Goal: Contribute content

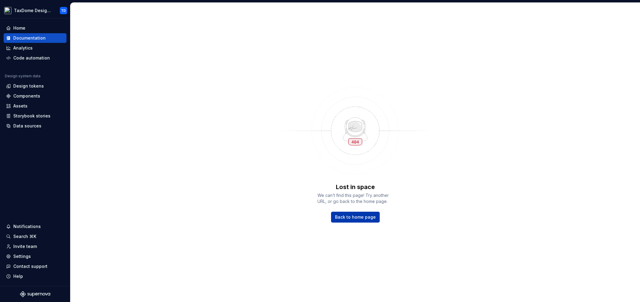
click at [361, 218] on span "Back to home page" at bounding box center [355, 217] width 41 height 6
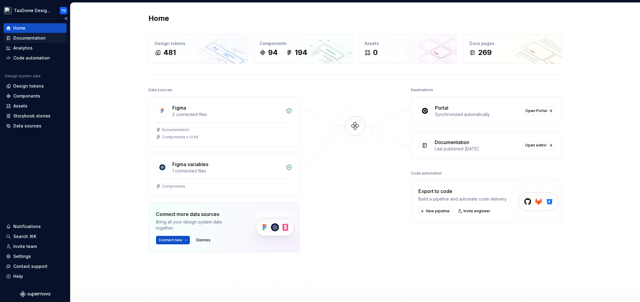
click at [33, 37] on div "Documentation" at bounding box center [29, 38] width 32 height 6
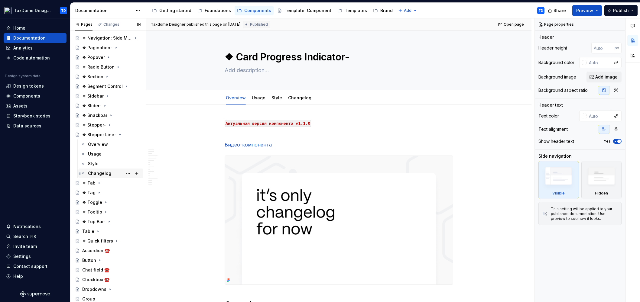
scroll to position [614, 0]
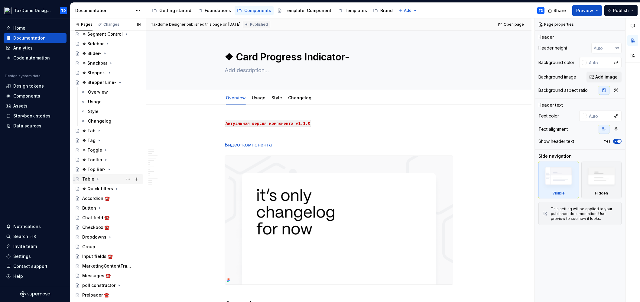
click at [112, 176] on div "Table" at bounding box center [111, 179] width 59 height 8
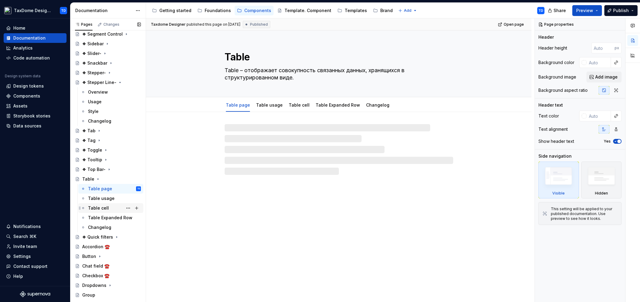
click at [115, 206] on div "Table cell" at bounding box center [114, 208] width 53 height 8
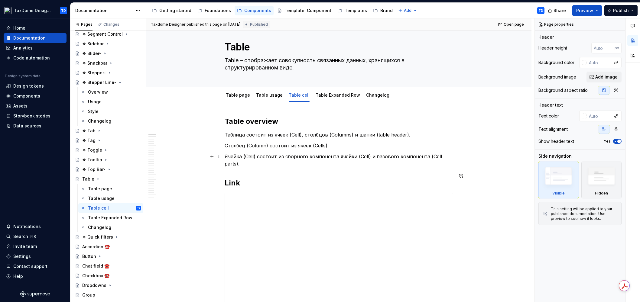
scroll to position [5, 0]
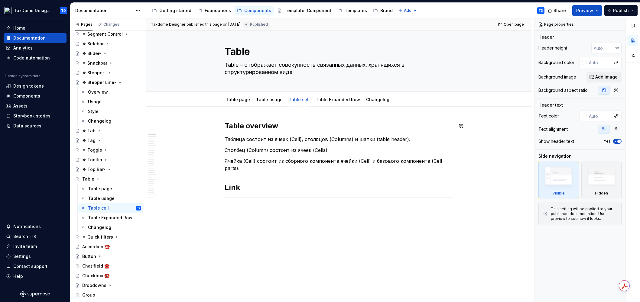
type textarea "*"
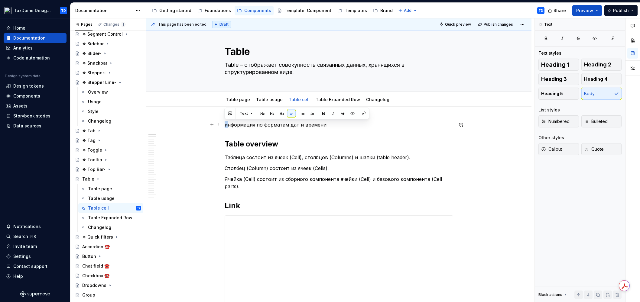
drag, startPoint x: 226, startPoint y: 125, endPoint x: 221, endPoint y: 124, distance: 4.9
click at [331, 128] on p "Информация по форматам дат и времени" at bounding box center [339, 124] width 229 height 7
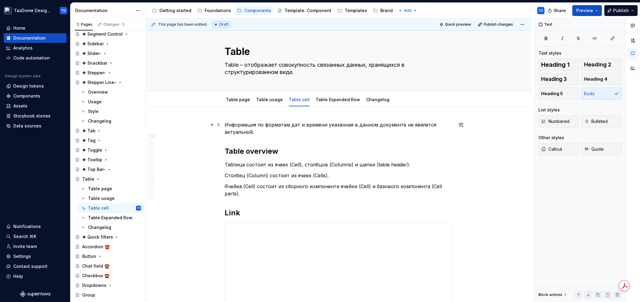
click at [423, 123] on p "Информация по форматам дат и времени указанная в данном документе не явялется а…" at bounding box center [339, 128] width 229 height 15
click at [417, 126] on p "Информация по форматам дат и времени указанная в данном документе не явялется а…" at bounding box center [339, 128] width 229 height 15
click at [400, 125] on p "Информация по форматам дат и времени указанная в данном документе не является а…" at bounding box center [339, 128] width 229 height 15
click at [401, 124] on p "Информация по форматам дат и времени указанная в данном документе не является а…" at bounding box center [339, 128] width 229 height 15
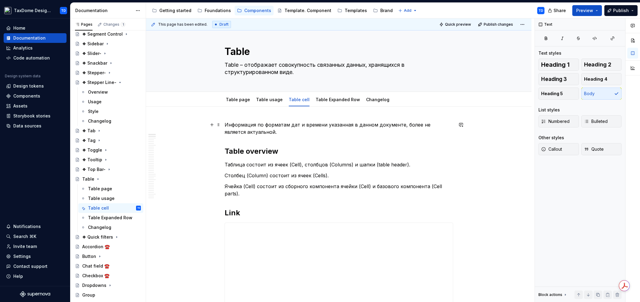
drag, startPoint x: 251, startPoint y: 131, endPoint x: 276, endPoint y: 143, distance: 28.0
click at [251, 131] on p "Информация по форматам дат и времени указанная в данном документе, более не явл…" at bounding box center [339, 128] width 229 height 15
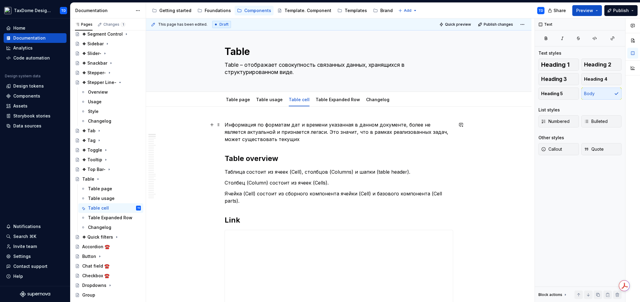
click at [365, 131] on p "Информация по форматам дат и времени указанная в данном документе, более не явл…" at bounding box center [339, 132] width 229 height 22
click at [431, 133] on p "Информация по форматам дат и времени указанная в данном документе, более не явл…" at bounding box center [339, 132] width 229 height 22
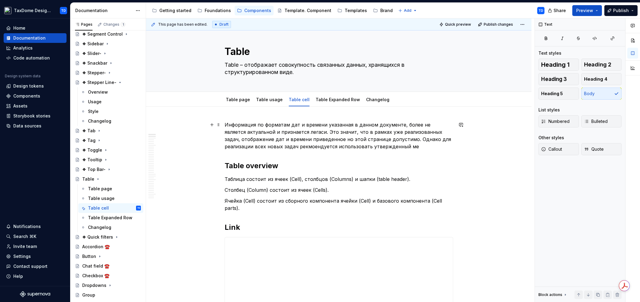
click at [305, 147] on p "Информация по форматам дат и времени указанная в данном документе, более не явл…" at bounding box center [339, 135] width 229 height 29
click at [309, 147] on p "Информация по форматам дат и времени указанная в данном документе, более не явл…" at bounding box center [339, 135] width 229 height 29
click at [308, 147] on p "Информация по форматам дат и времени указанная в данном документе, более не явл…" at bounding box center [339, 135] width 229 height 29
click at [415, 145] on p "Информация по форматам дат и времени указанная в данном документе, более не явл…" at bounding box center [339, 135] width 229 height 29
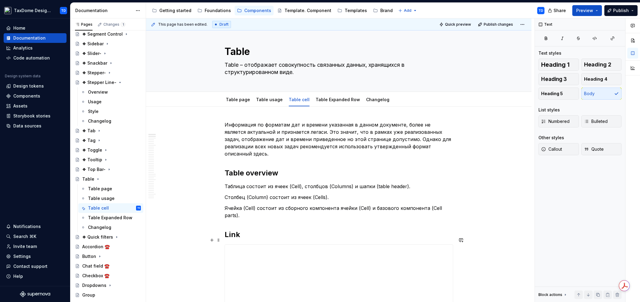
type textarea "*"
click at [239, 154] on p "Информация по форматам дат и времени указанная в данном документе, более не явл…" at bounding box center [339, 139] width 229 height 36
drag, startPoint x: 238, startPoint y: 154, endPoint x: 224, endPoint y: 155, distance: 14.0
click at [365, 142] on button "button" at bounding box center [364, 142] width 8 height 8
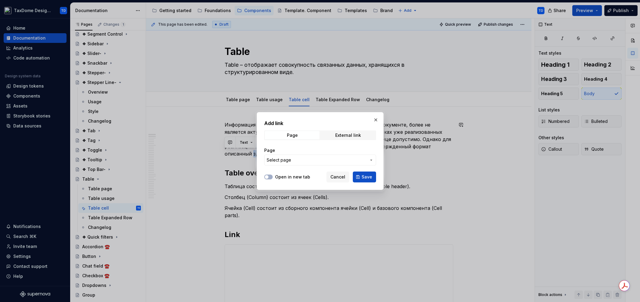
drag, startPoint x: 341, startPoint y: 134, endPoint x: 332, endPoint y: 143, distance: 12.6
click at [341, 134] on div "External link" at bounding box center [348, 135] width 26 height 5
click at [317, 158] on input "URL" at bounding box center [320, 160] width 112 height 11
paste input "[URL][DOMAIN_NAME]"
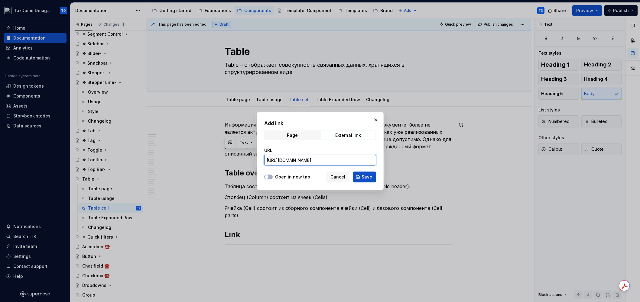
type input "[URL][DOMAIN_NAME]"
click at [283, 176] on label "Open in new tab" at bounding box center [292, 177] width 35 height 6
click at [273, 176] on button "Open in new tab" at bounding box center [268, 177] width 8 height 5
drag, startPoint x: 367, startPoint y: 174, endPoint x: 294, endPoint y: 168, distance: 73.1
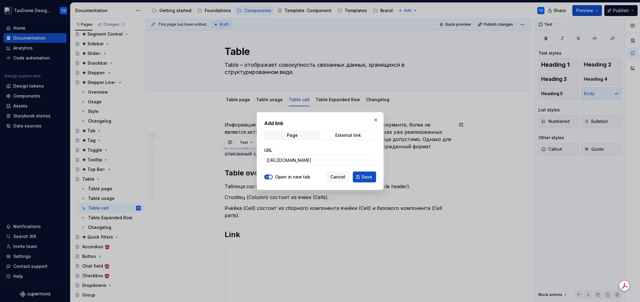
click at [367, 174] on span "Save" at bounding box center [367, 177] width 11 height 6
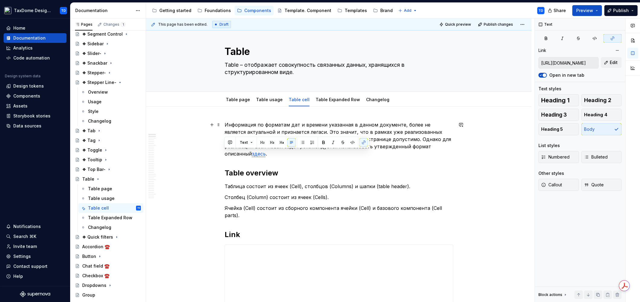
click at [248, 155] on p "Информация по форматам дат и времени указанная в данном документе, более не явл…" at bounding box center [339, 139] width 229 height 36
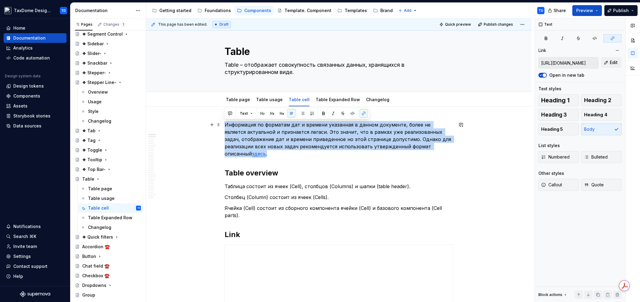
drag, startPoint x: 233, startPoint y: 145, endPoint x: 223, endPoint y: 126, distance: 21.1
click at [563, 182] on button "Callout" at bounding box center [559, 185] width 41 height 12
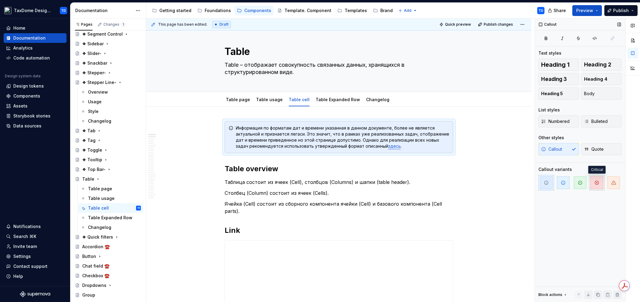
click at [601, 184] on span "button" at bounding box center [597, 183] width 13 height 13
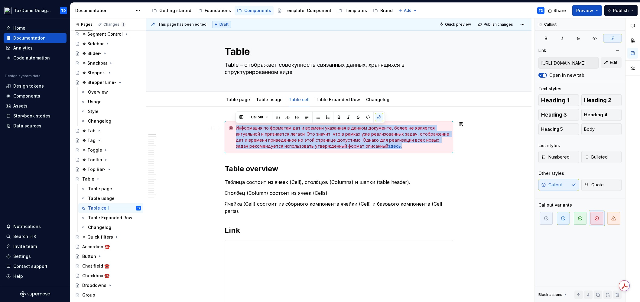
drag, startPoint x: 393, startPoint y: 147, endPoint x: 236, endPoint y: 125, distance: 158.7
click at [236, 125] on div "Информация по форматам дат и времени указанная в данном документе, более не явл…" at bounding box center [342, 137] width 213 height 24
copy div "Информация по форматам дат и времени указанная в данном документе, более не явл…"
click at [291, 140] on div "Информация по форматам дат и времени указанная в данном документе, более не явл…" at bounding box center [342, 137] width 213 height 24
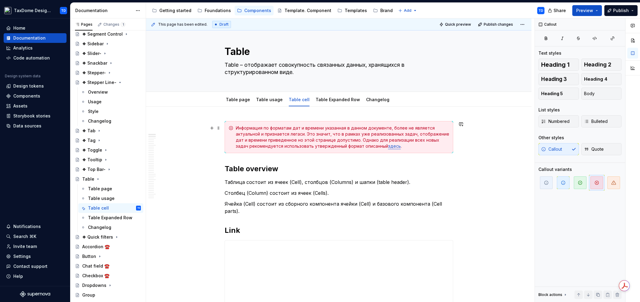
click at [300, 140] on div "Информация по форматам дат и времени указанная в данном документе, более не явл…" at bounding box center [342, 137] width 213 height 24
click at [295, 140] on div "Информация по форматам дат и времени указанная в данном документе, более не явл…" at bounding box center [342, 137] width 213 height 24
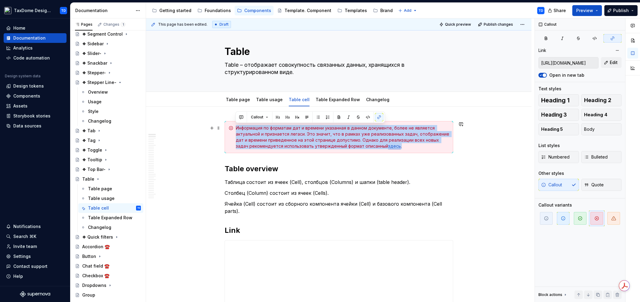
drag, startPoint x: 394, startPoint y: 147, endPoint x: 222, endPoint y: 132, distance: 172.7
copy div "Информация по форматам дат и времени указанная в данном документе, более не явл…"
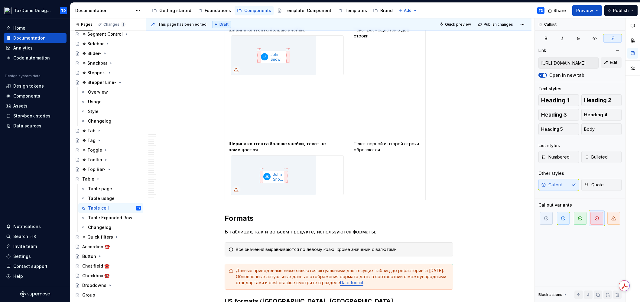
scroll to position [8019, 0]
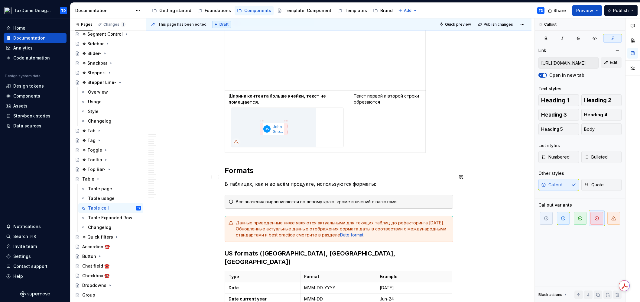
click at [225, 249] on h3 "US formats ([GEOGRAPHIC_DATA], [GEOGRAPHIC_DATA], [GEOGRAPHIC_DATA])" at bounding box center [339, 257] width 229 height 17
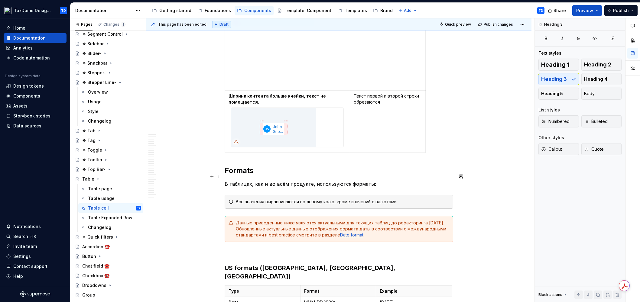
click at [233, 249] on p at bounding box center [339, 252] width 229 height 7
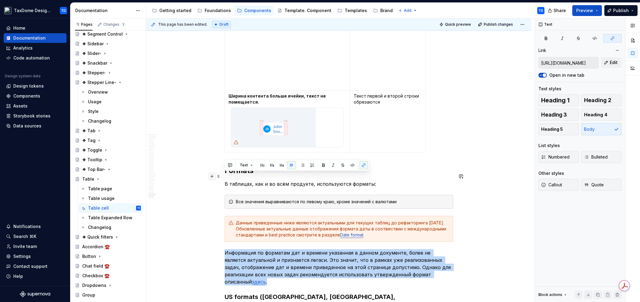
drag, startPoint x: 245, startPoint y: 206, endPoint x: 210, endPoint y: 178, distance: 44.2
click at [566, 184] on button "Callout" at bounding box center [559, 185] width 41 height 12
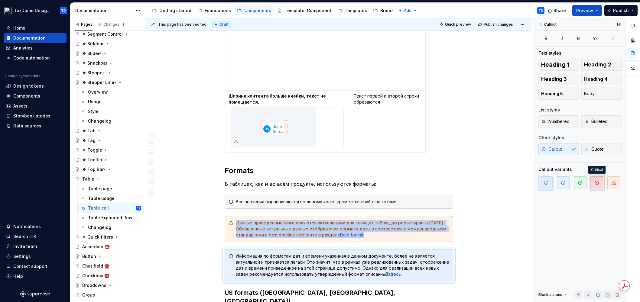
click at [596, 183] on icon "button" at bounding box center [596, 183] width 5 height 5
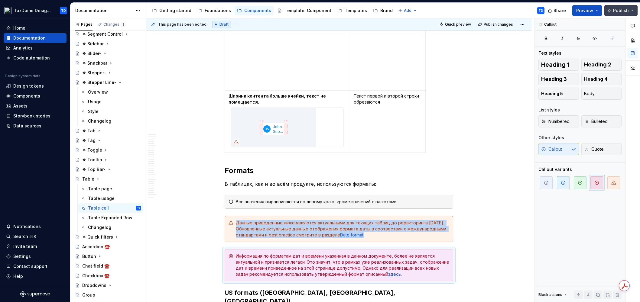
click at [626, 9] on span "Publish" at bounding box center [621, 11] width 16 height 6
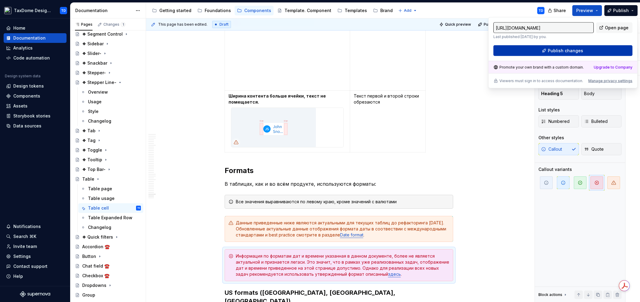
click at [574, 49] on span "Publish changes" at bounding box center [565, 51] width 35 height 6
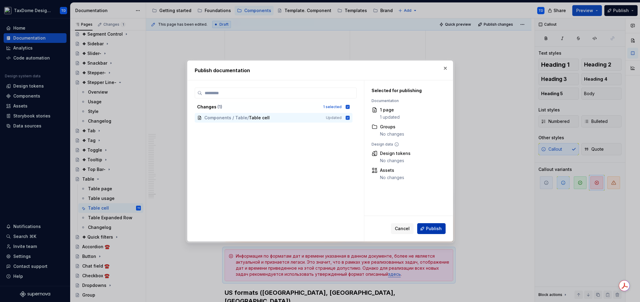
click at [438, 229] on span "Publish" at bounding box center [434, 229] width 16 height 6
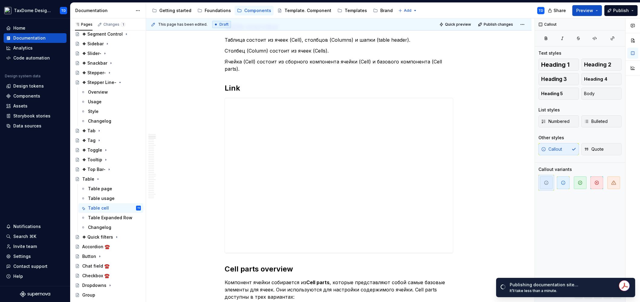
scroll to position [0, 0]
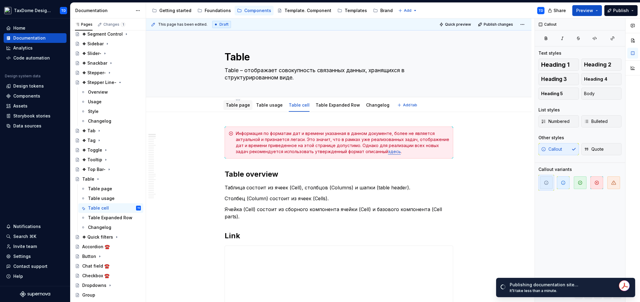
click at [235, 106] on link "Table page" at bounding box center [238, 105] width 24 height 5
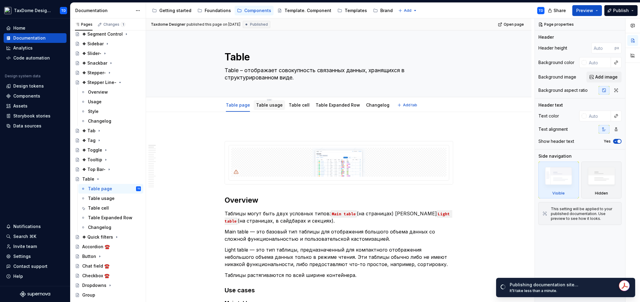
click at [270, 106] on link "Table usage" at bounding box center [269, 105] width 27 height 5
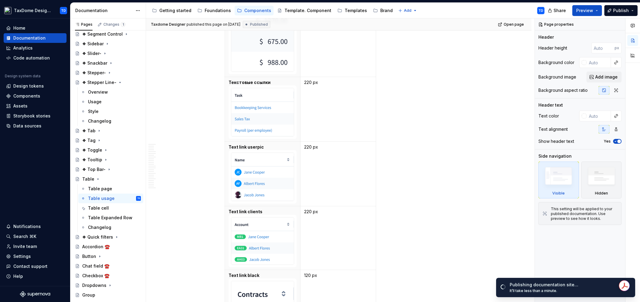
scroll to position [1124, 0]
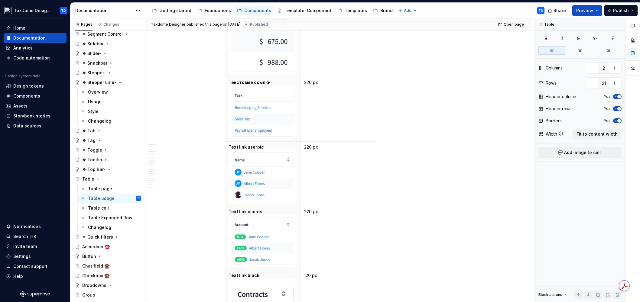
type textarea "*"
